Goal: Information Seeking & Learning: Check status

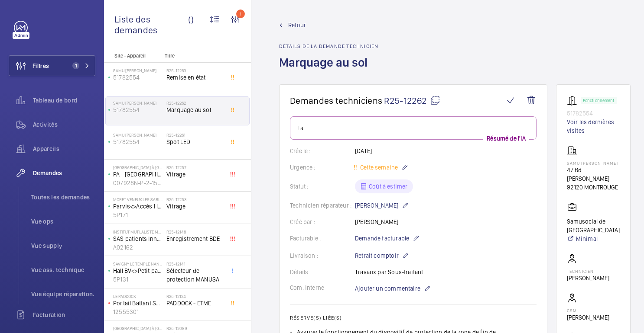
click at [300, 25] on font "Retour" at bounding box center [297, 25] width 18 height 7
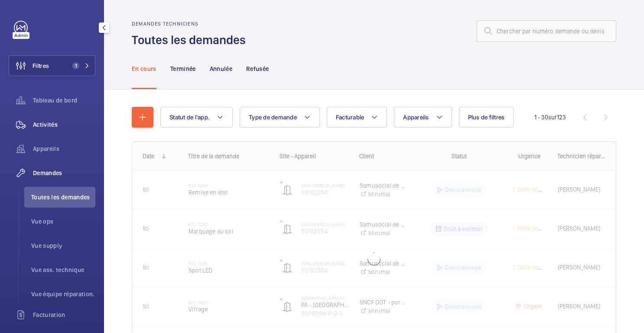
click at [42, 122] on font "Activités" at bounding box center [45, 124] width 25 height 7
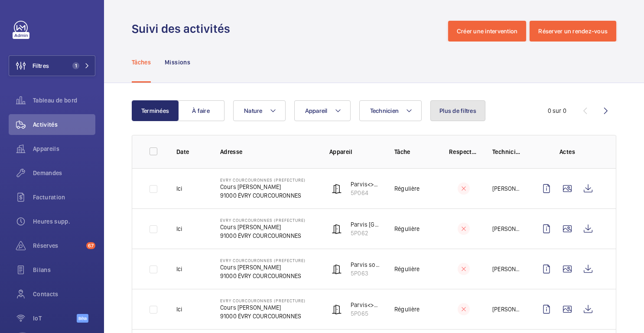
click at [468, 104] on button "Plus de filtres" at bounding box center [457, 110] width 55 height 21
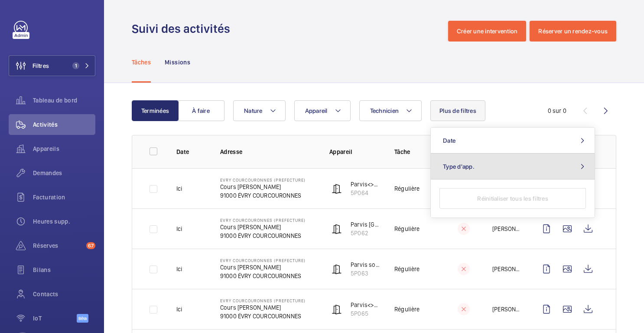
click at [467, 170] on button "Type d'app." at bounding box center [512, 167] width 164 height 26
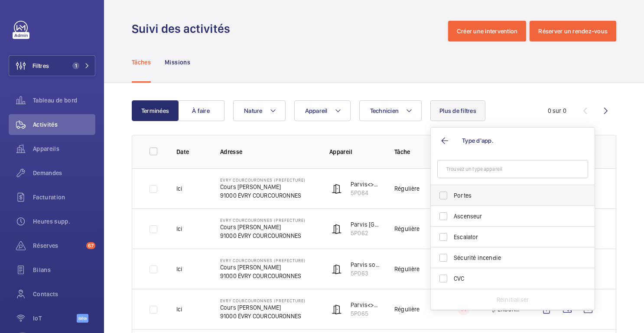
click at [457, 198] on span "Portes" at bounding box center [512, 195] width 119 height 9
click at [452, 198] on input "Portes" at bounding box center [442, 195] width 17 height 17
checkbox input "true"
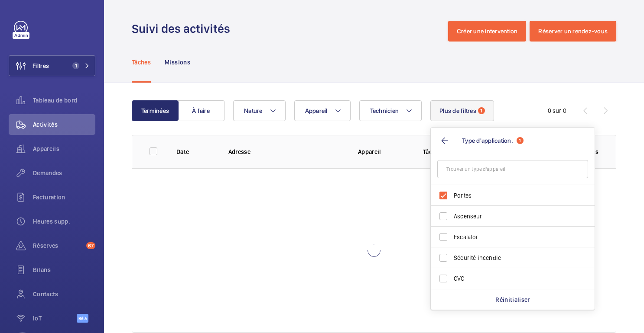
click at [509, 100] on div "Terminées À faire Technicien Appareil Nature Plus de filtres 1 Type d'applicati…" at bounding box center [374, 218] width 540 height 271
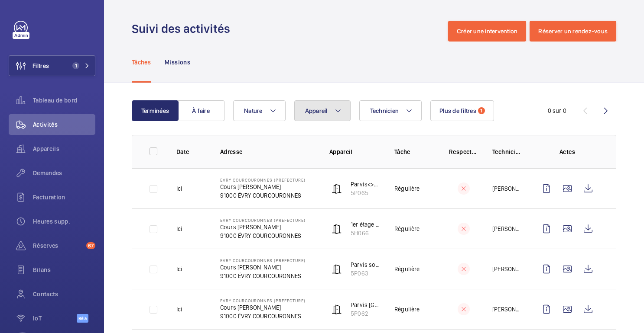
click at [330, 115] on button "Appareil" at bounding box center [322, 110] width 56 height 21
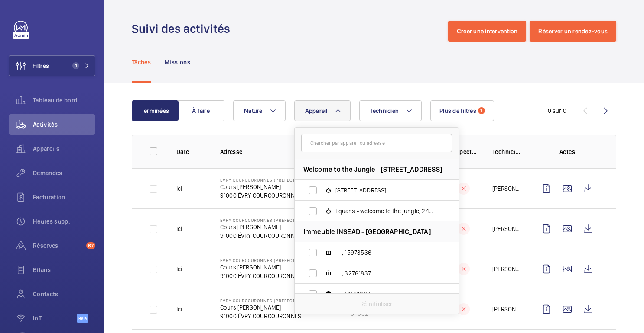
click at [331, 142] on input "text" at bounding box center [376, 143] width 151 height 18
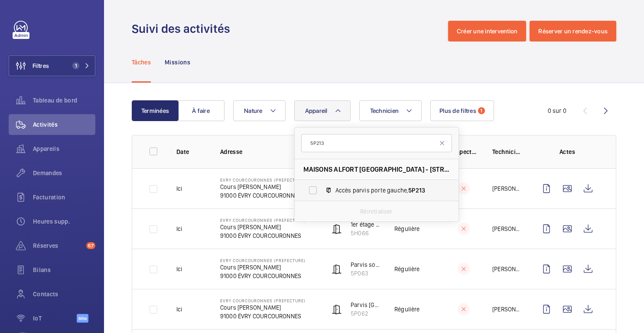
type input "5P213"
click at [386, 182] on label "Accès parvis porte gauche, 5P213" at bounding box center [369, 190] width 150 height 21
click at [321, 182] on input "Accès parvis porte gauche, 5P213" at bounding box center [312, 190] width 17 height 17
checkbox input "true"
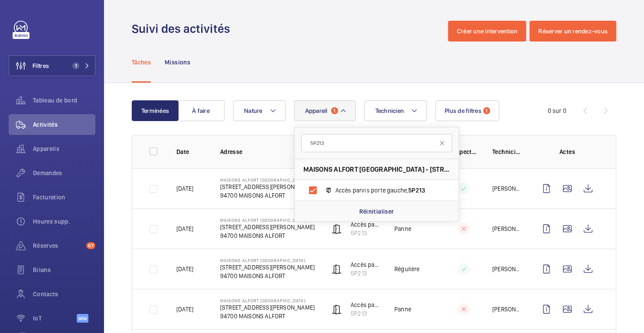
click at [516, 102] on div "Terminées À faire Technicien Appareil 1 5P213 MAISONS ALFORT [GEOGRAPHIC_DATA] …" at bounding box center [374, 110] width 484 height 21
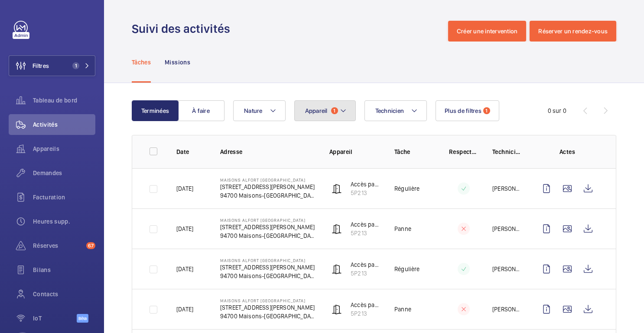
click at [340, 115] on mat-icon at bounding box center [343, 111] width 7 height 10
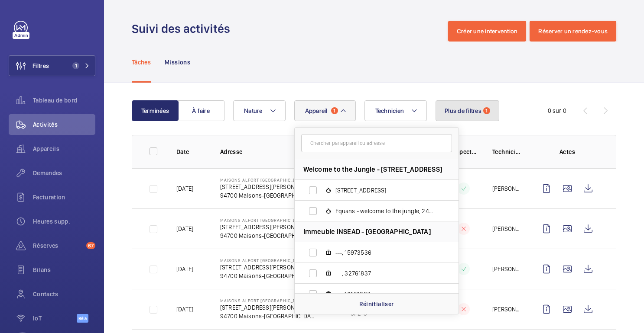
click at [482, 114] on button "Plus de filtres 1" at bounding box center [467, 110] width 64 height 21
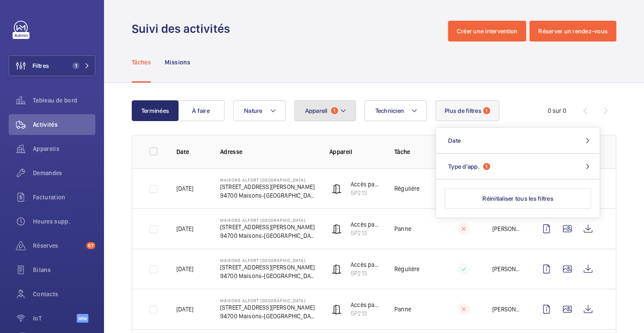
click at [344, 112] on mat-icon at bounding box center [343, 111] width 7 height 10
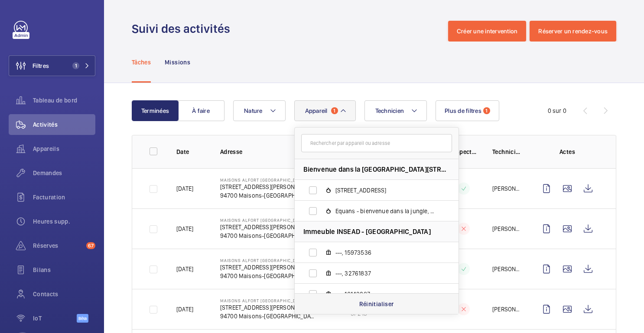
click at [372, 311] on div "Réinitialiser" at bounding box center [376, 304] width 164 height 21
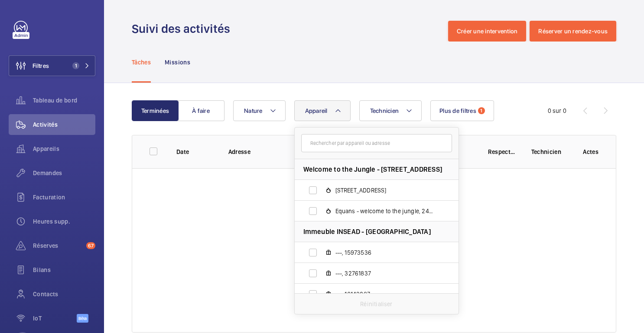
click at [339, 110] on mat-icon at bounding box center [337, 111] width 7 height 10
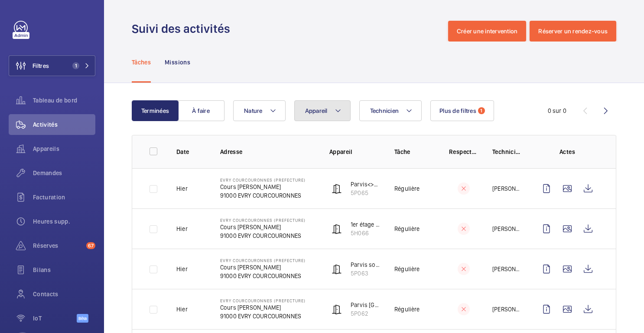
click at [333, 110] on button "Appareil" at bounding box center [322, 110] width 56 height 21
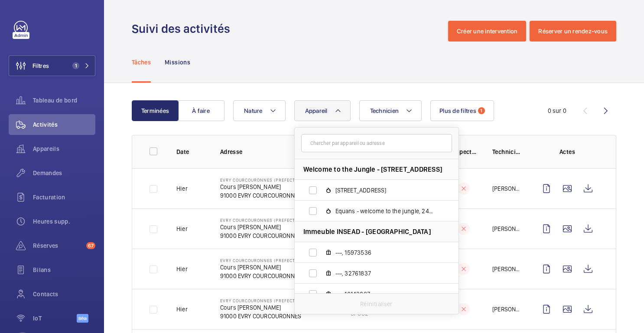
click at [334, 140] on input "text" at bounding box center [376, 143] width 151 height 18
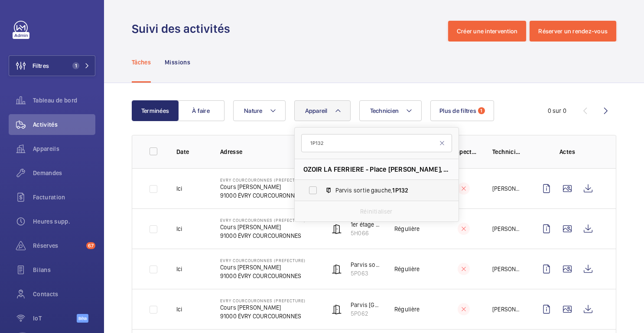
type input "1P132"
click at [353, 190] on span "Parvis sortie gauche, 1P132" at bounding box center [385, 190] width 100 height 9
click at [321, 190] on input "Parvis sortie gauche, 1P132" at bounding box center [312, 190] width 17 height 17
checkbox input "true"
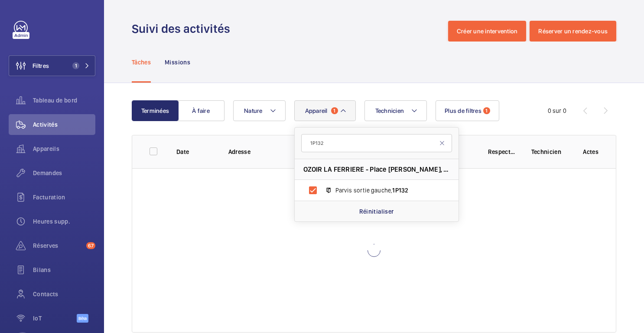
click at [354, 43] on div "Tâches Missions" at bounding box center [374, 62] width 484 height 41
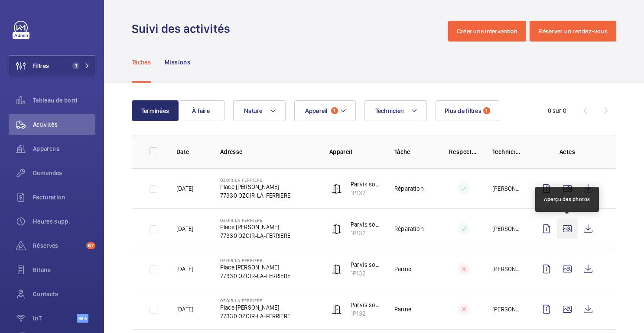
click at [567, 228] on wm-front-icon-button at bounding box center [566, 229] width 21 height 21
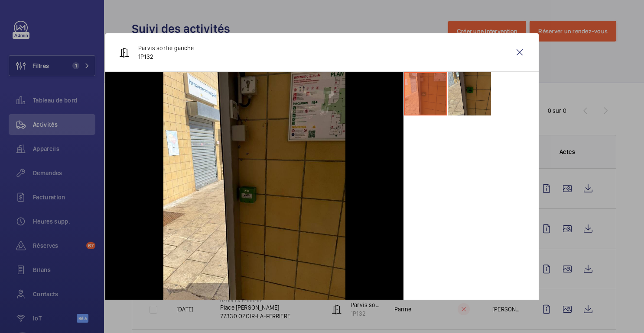
click at [473, 98] on li at bounding box center [468, 93] width 43 height 43
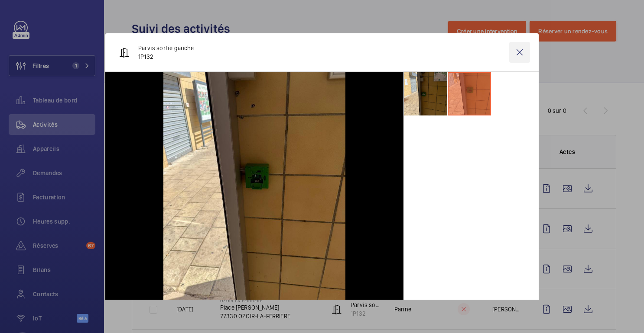
click at [520, 54] on wm-front-icon-button at bounding box center [519, 52] width 21 height 21
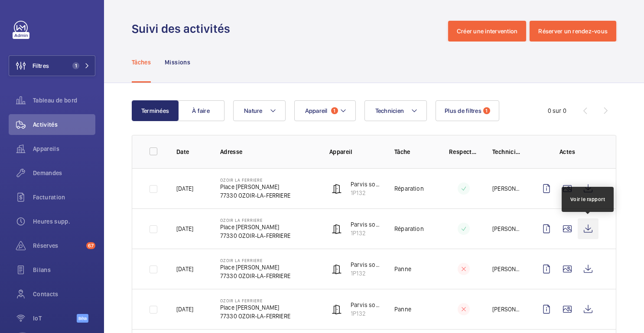
click at [589, 225] on wm-front-icon-button at bounding box center [587, 229] width 21 height 21
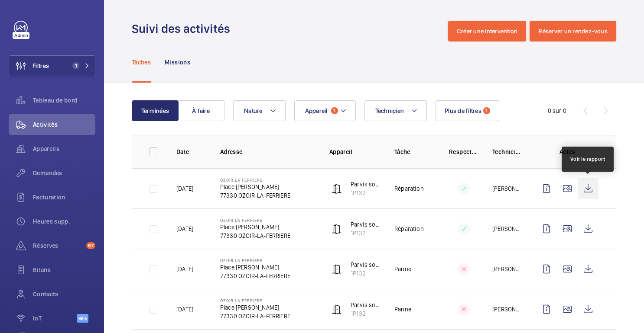
click at [585, 192] on wm-front-icon-button at bounding box center [587, 188] width 21 height 21
click at [433, 180] on td "Réparation" at bounding box center [407, 188] width 55 height 40
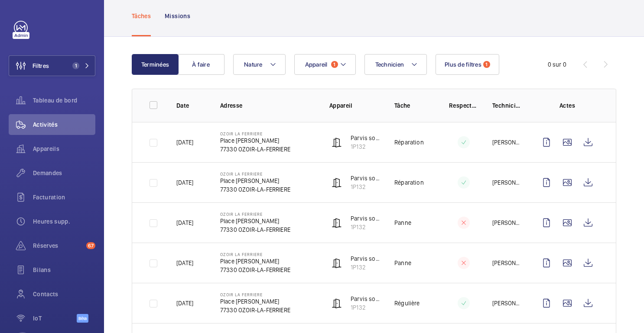
scroll to position [49, 0]
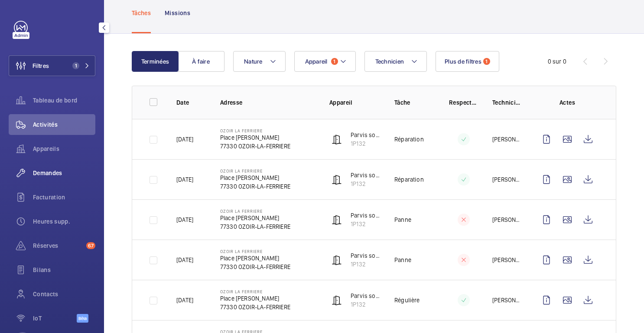
click at [52, 177] on span "Demandes" at bounding box center [64, 173] width 62 height 9
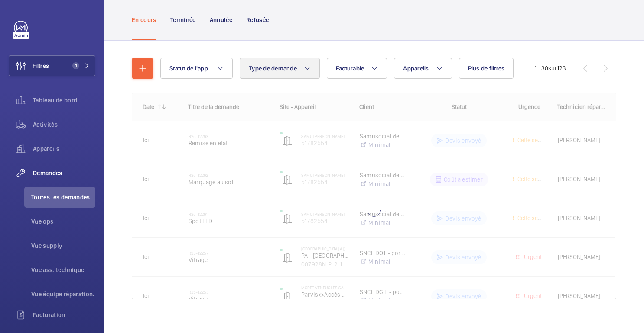
scroll to position [49, 0]
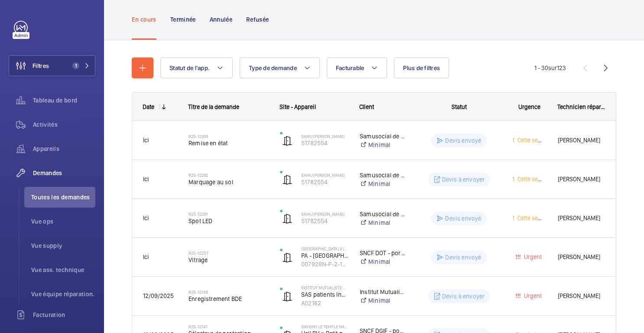
click at [405, 74] on button "Plus de filtres" at bounding box center [421, 68] width 55 height 21
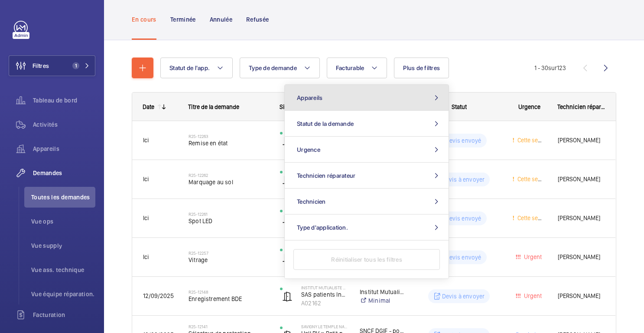
click at [354, 102] on button "Appareils" at bounding box center [367, 98] width 164 height 26
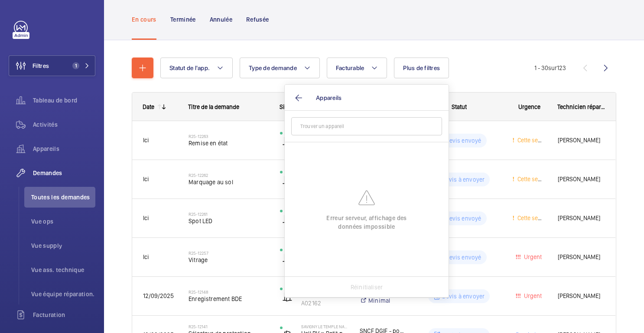
click at [322, 125] on input "text" at bounding box center [366, 126] width 151 height 18
type input "1P132"
click at [490, 26] on div "En cours Terminée Annulée Refusée" at bounding box center [374, 19] width 484 height 41
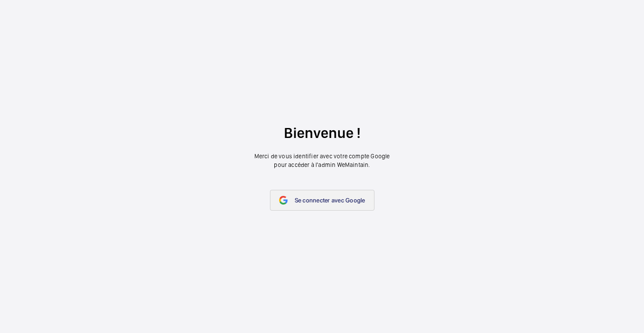
click at [318, 200] on font "Se connecter avec Google" at bounding box center [329, 200] width 71 height 7
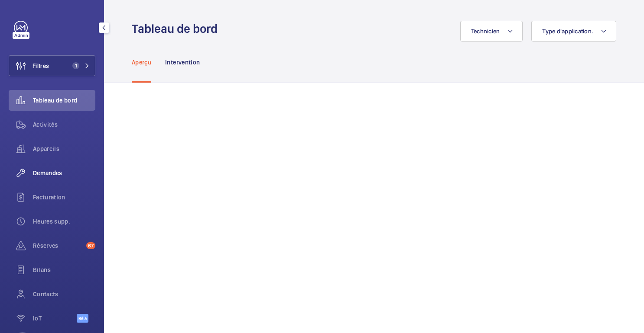
click at [52, 169] on span "Demandes" at bounding box center [64, 173] width 62 height 9
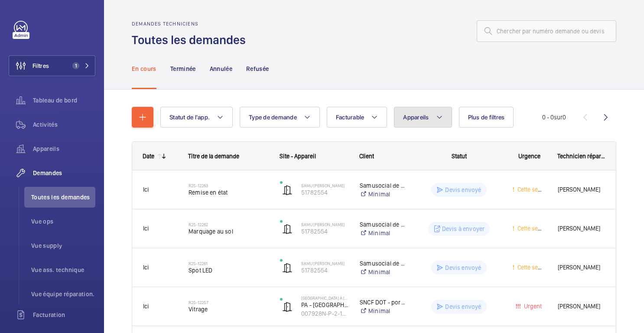
click at [430, 117] on button "Appareils" at bounding box center [423, 117] width 58 height 21
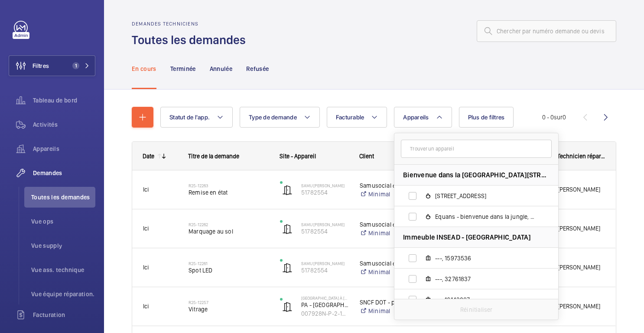
click at [426, 145] on input "text" at bounding box center [476, 149] width 151 height 18
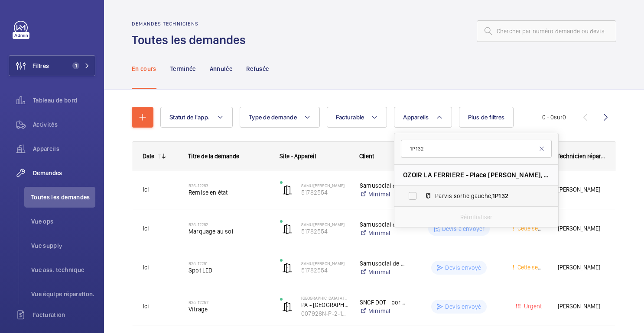
type input "1P132"
click at [451, 195] on span "Parvis sortie gauche, 1P132" at bounding box center [485, 196] width 100 height 9
click at [421, 195] on input "Parvis sortie gauche, 1P132" at bounding box center [412, 196] width 17 height 17
checkbox input "true"
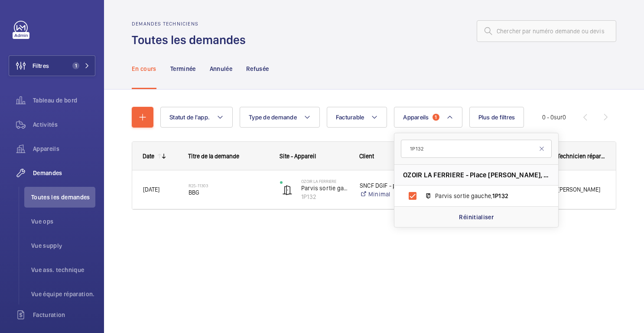
click at [341, 252] on div "Demandes techniciens Toutes les demandes En cours Terminée Annulée Refusée Stat…" at bounding box center [374, 166] width 540 height 333
